Goal: Information Seeking & Learning: Learn about a topic

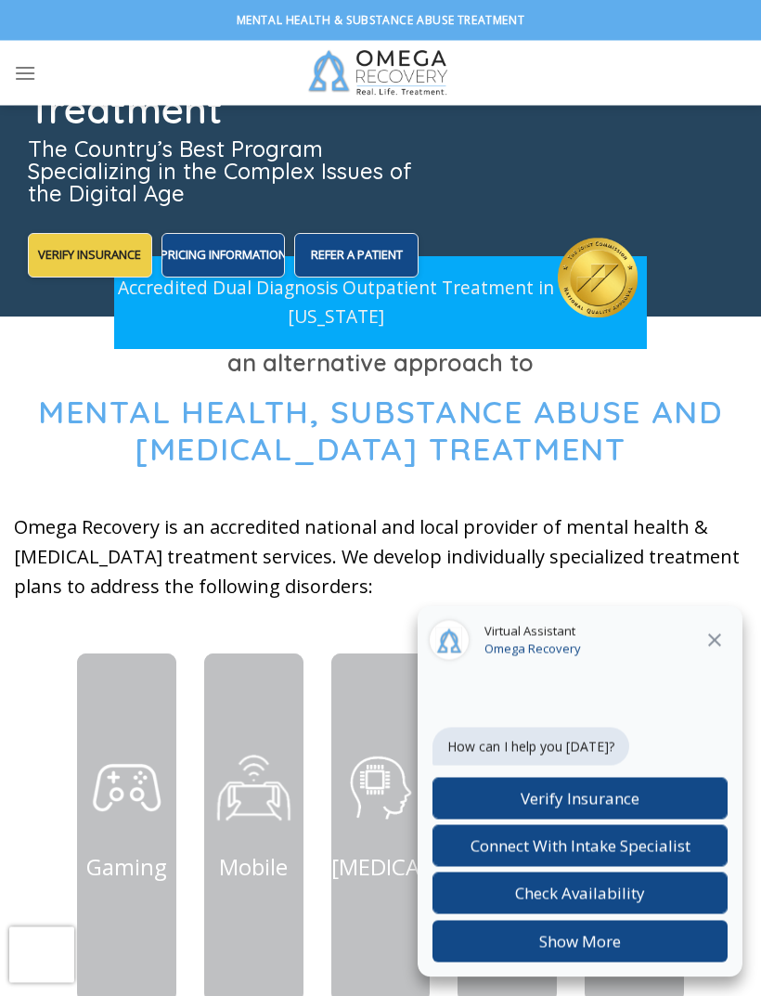
scroll to position [366, 0]
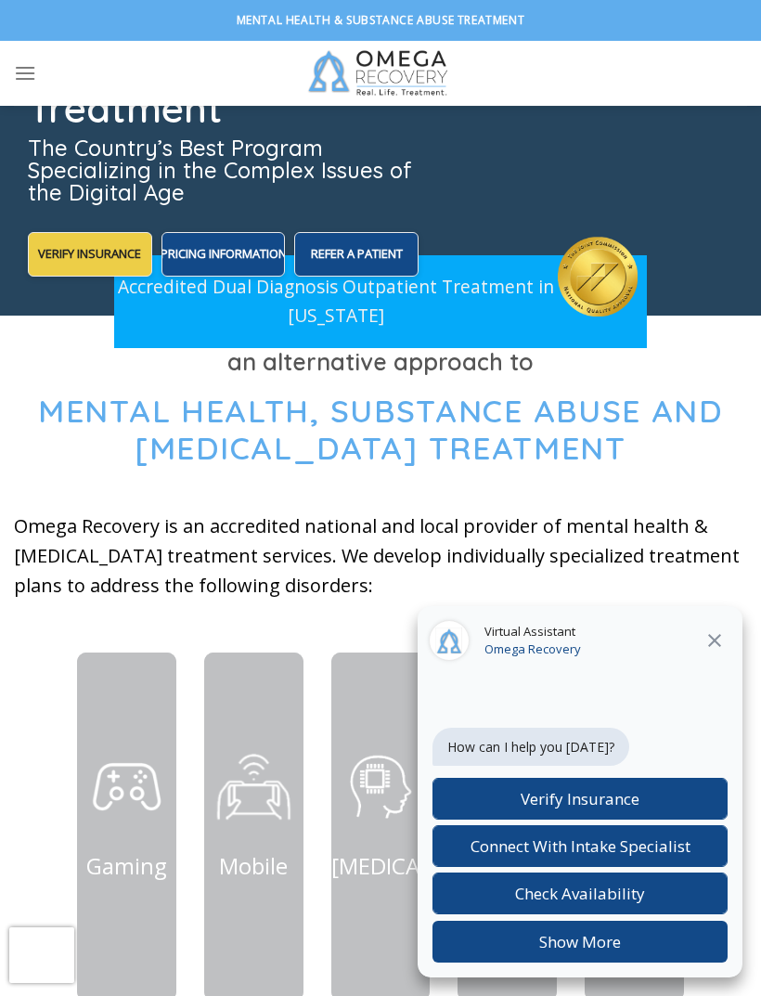
click at [705, 652] on icon "Close" at bounding box center [715, 640] width 22 height 22
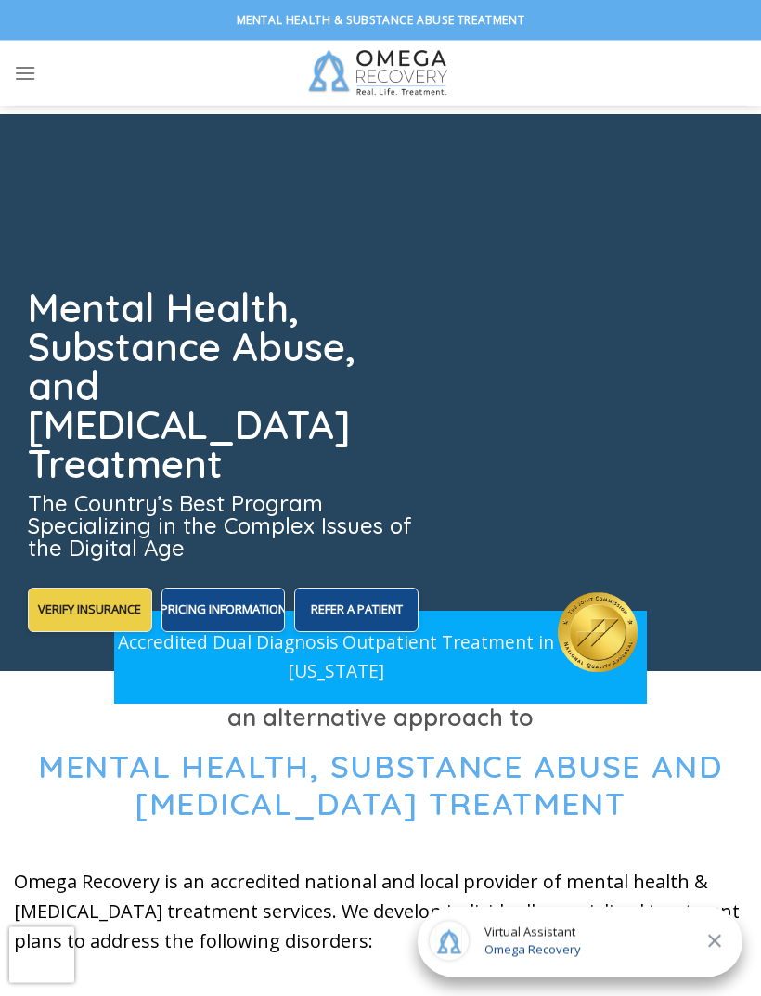
scroll to position [0, 0]
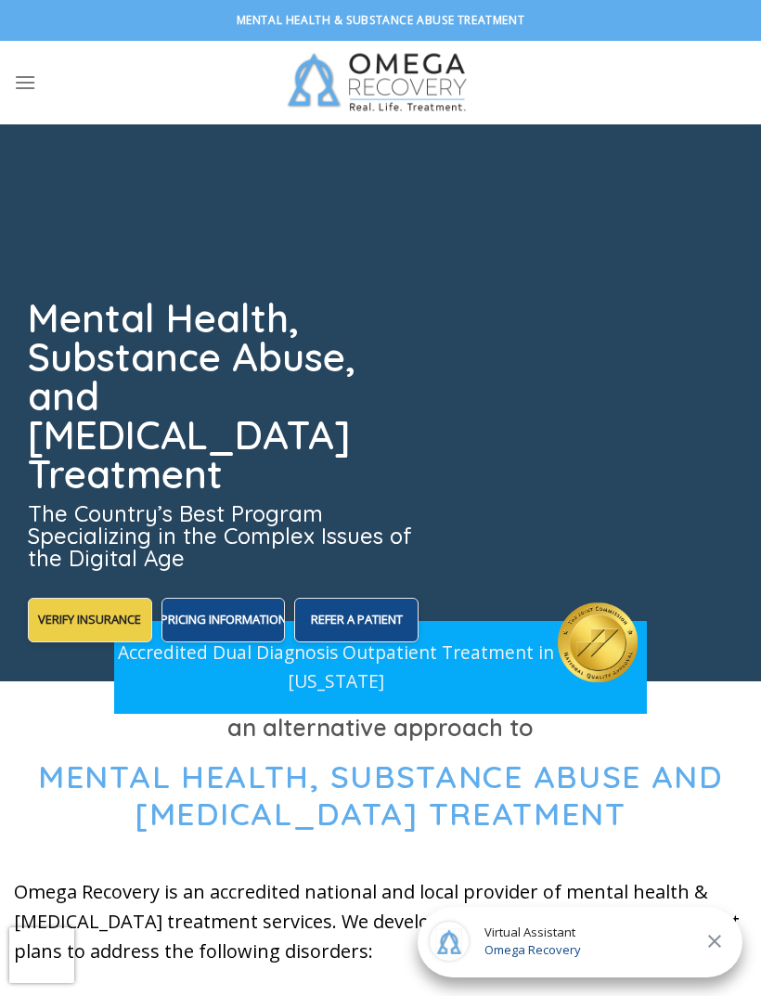
click at [28, 71] on icon "Menu" at bounding box center [25, 82] width 22 height 27
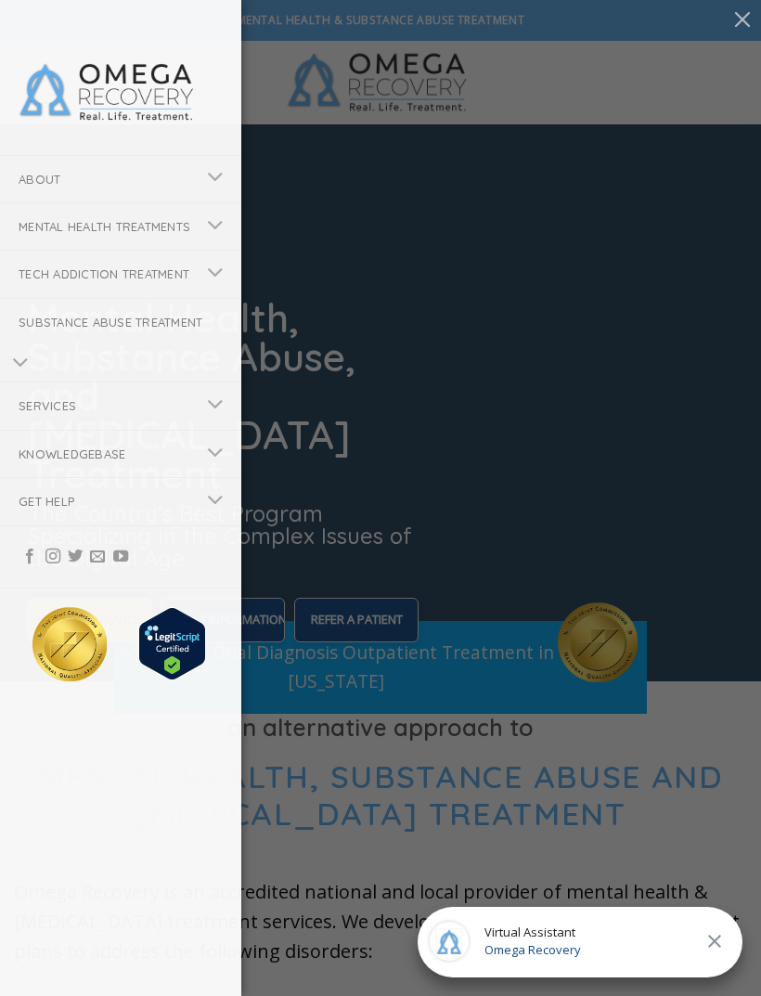
click at [113, 345] on link "Substance Abuse Treatment" at bounding box center [120, 322] width 241 height 46
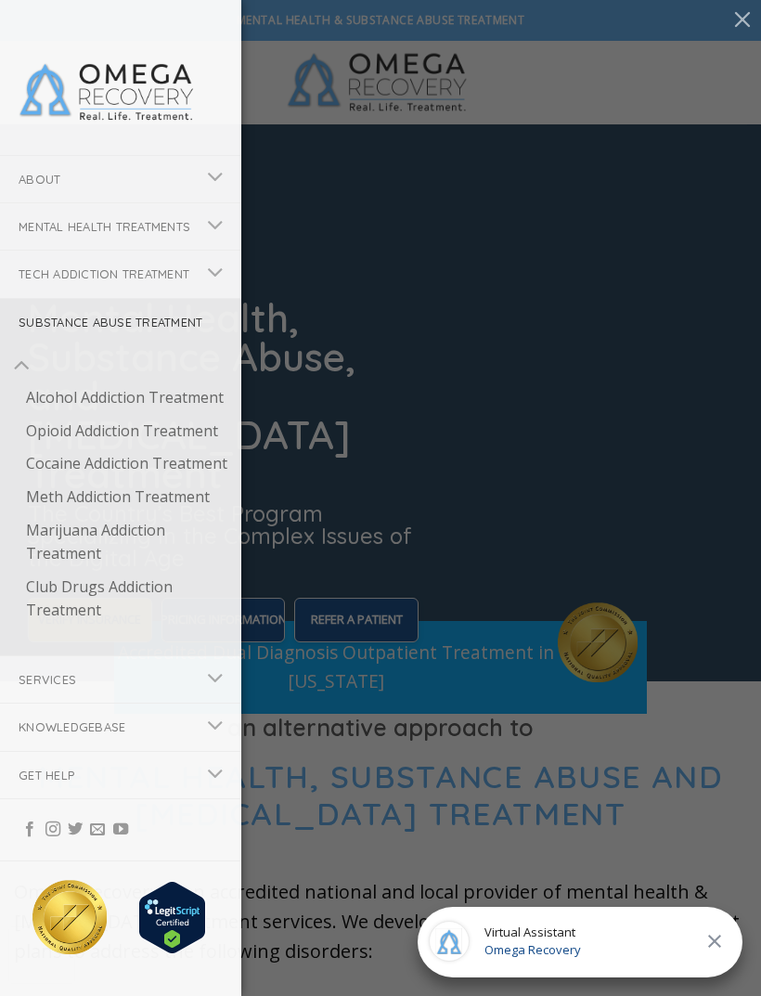
click at [174, 415] on link "Alcohol Addiction Treatment" at bounding box center [124, 397] width 234 height 33
click at [130, 703] on link "Services" at bounding box center [97, 679] width 195 height 46
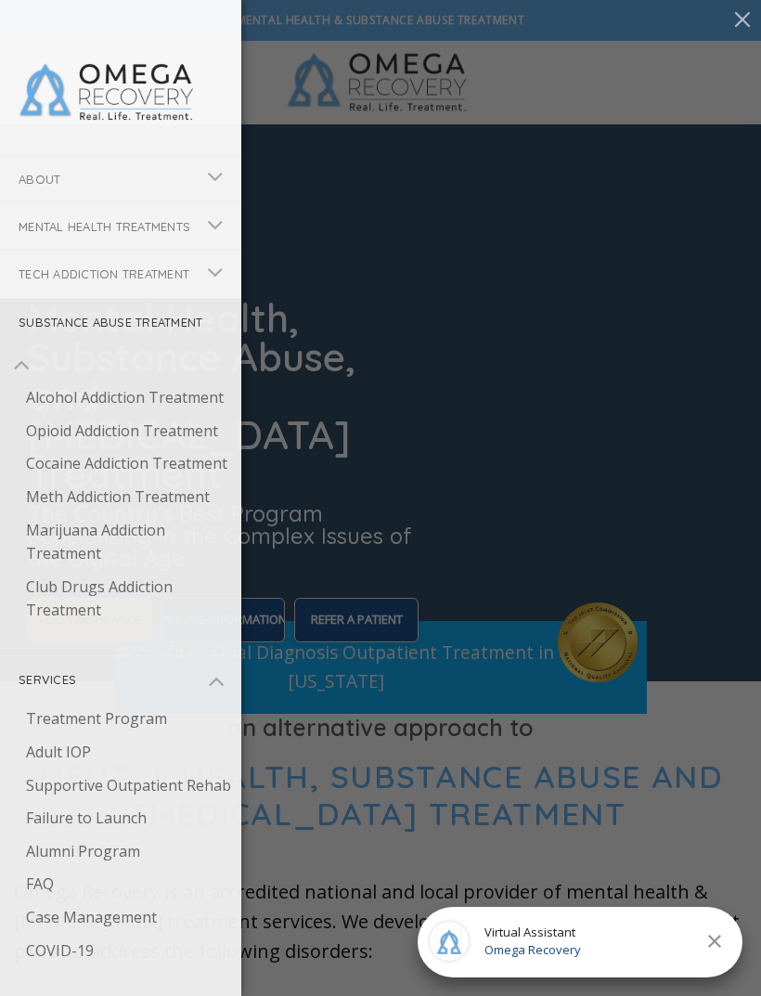
click at [95, 769] on link "Adult IOP" at bounding box center [124, 752] width 234 height 33
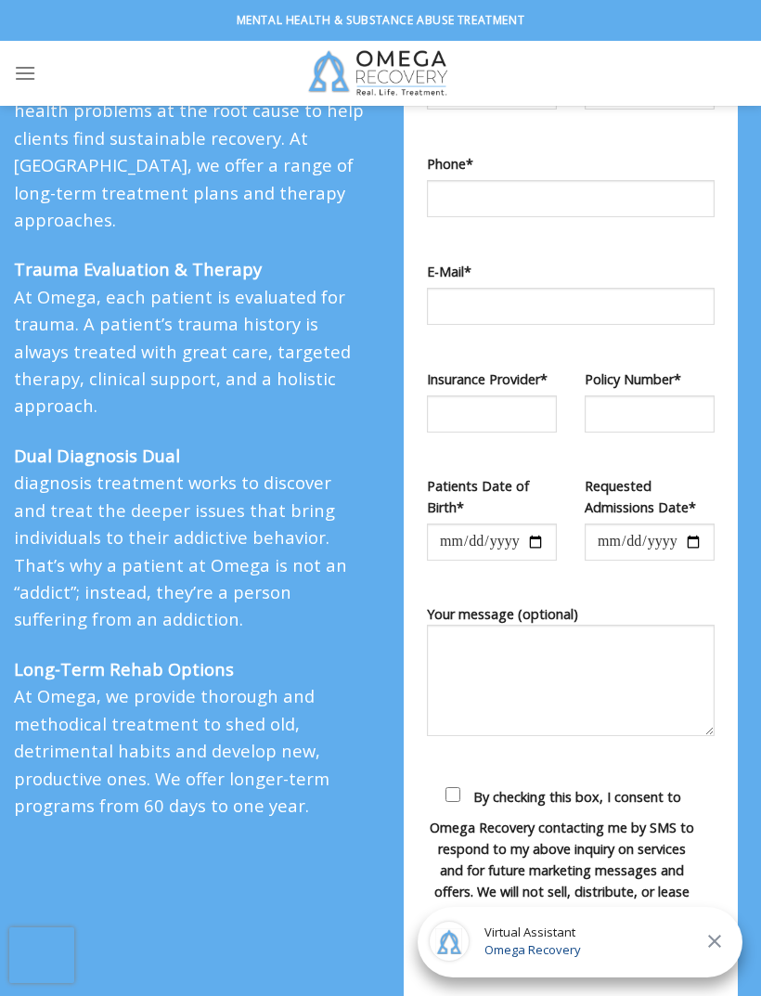
scroll to position [1736, 0]
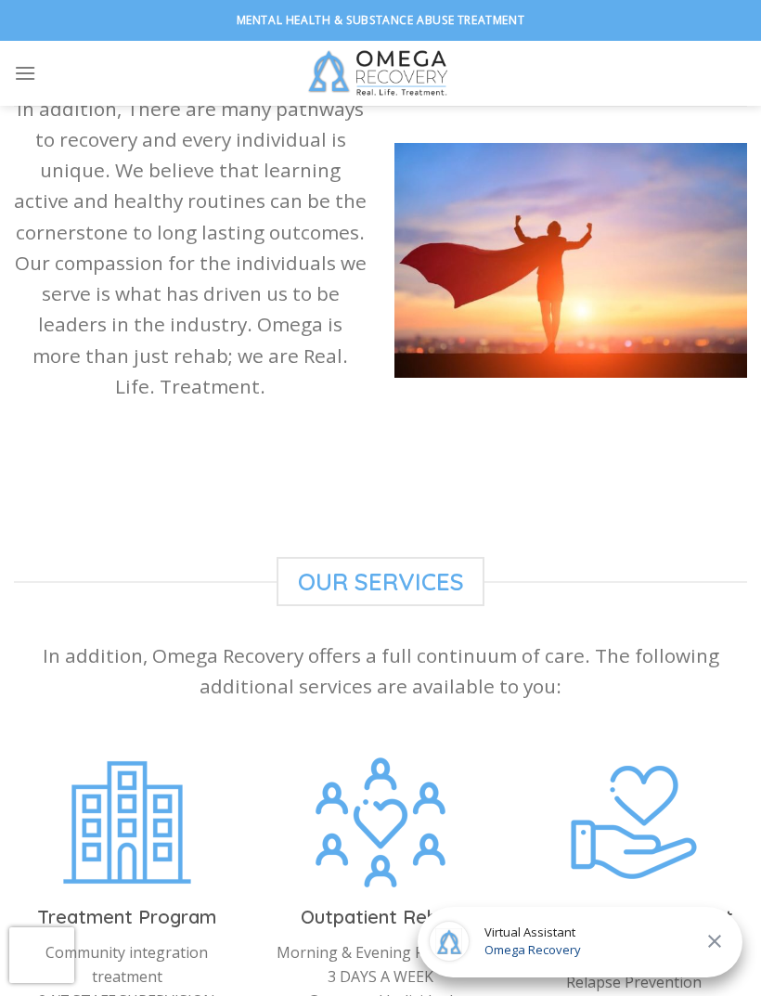
scroll to position [1545, 0]
